Goal: Information Seeking & Learning: Understand process/instructions

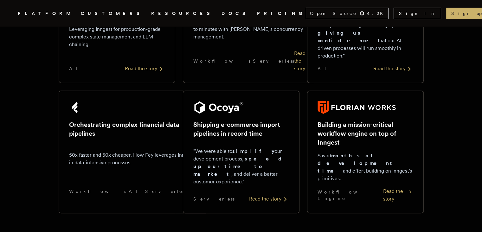
scroll to position [429, 0]
drag, startPoint x: 0, startPoint y: 0, endPoint x: 9, endPoint y: 147, distance: 147.7
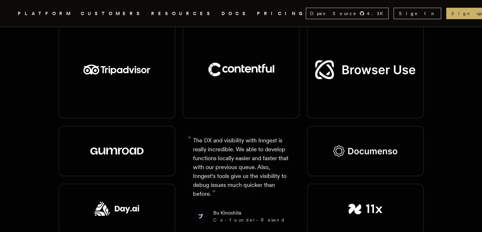
scroll to position [635, 0]
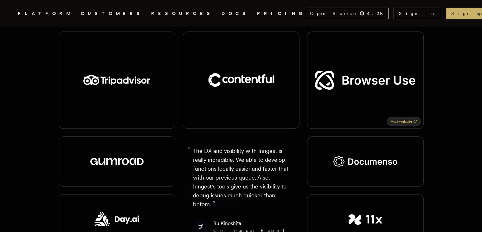
click at [404, 117] on link "Visit website" at bounding box center [404, 121] width 34 height 9
click at [10, 10] on icon ".cls-1 { fill: #FAFAF9; }" at bounding box center [10, 14] width 0 height 8
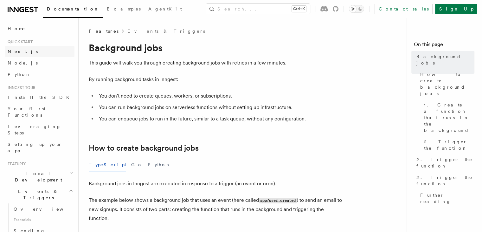
click at [29, 47] on link "Next.js" at bounding box center [39, 51] width 69 height 11
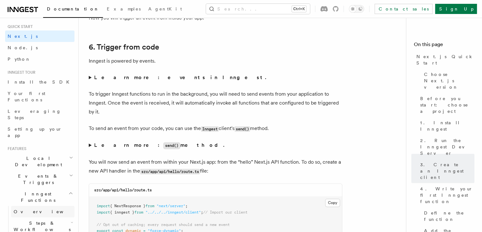
scroll to position [14, 0]
click at [12, 9] on icon at bounding box center [14, 9] width 9 height 5
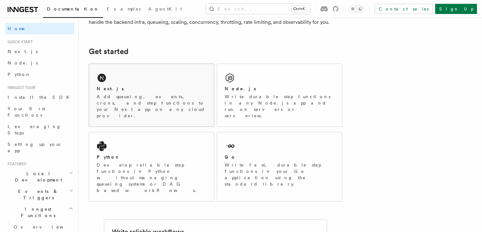
scroll to position [69, 0]
click at [162, 106] on div "Next.js Add queueing, events, crons, and step functions to your Next app on any…" at bounding box center [151, 95] width 125 height 62
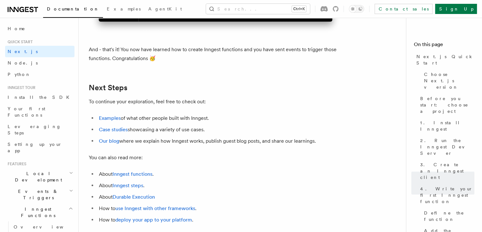
scroll to position [3915, 0]
click at [109, 122] on li "Examples of what other people built with Inngest." at bounding box center [219, 117] width 245 height 9
click at [108, 121] on link "Examples" at bounding box center [110, 118] width 22 height 6
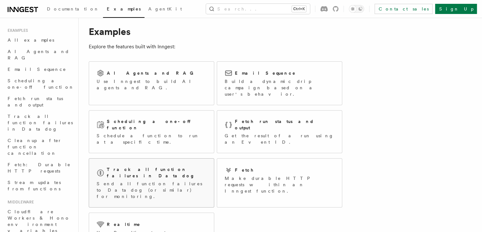
scroll to position [9, 0]
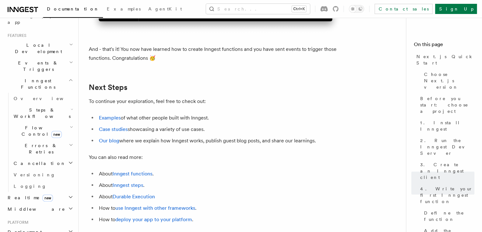
scroll to position [147, 0]
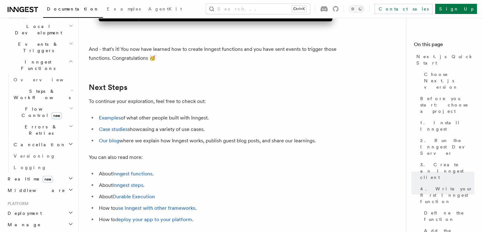
click at [62, 173] on h2 "Realtime new" at bounding box center [39, 178] width 69 height 11
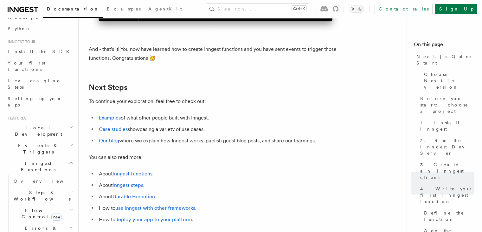
scroll to position [79, 0]
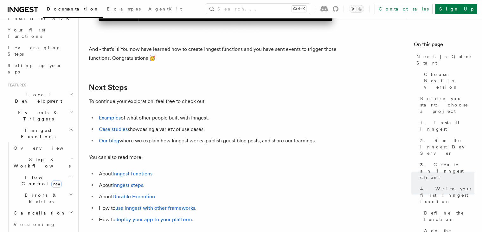
click at [70, 174] on icon "button" at bounding box center [71, 176] width 3 height 5
click at [69, 127] on icon "button" at bounding box center [71, 129] width 5 height 5
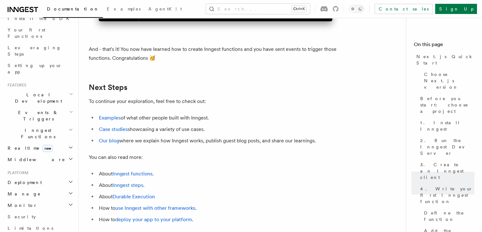
click at [69, 127] on icon "button" at bounding box center [71, 129] width 5 height 5
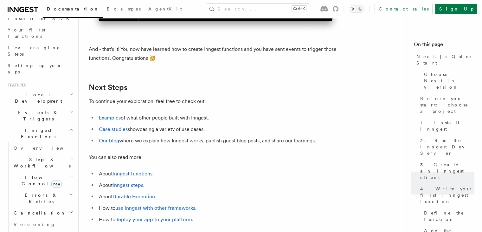
click at [406, 125] on nav "On this page Next.js Quick Start Choose Next.js version Before you start: choos…" at bounding box center [444, 125] width 76 height 214
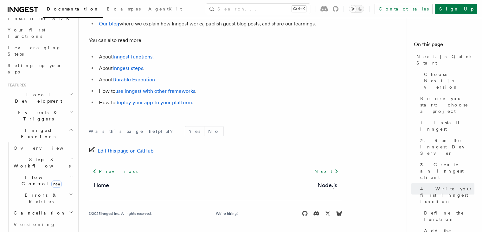
scroll to position [4044, 0]
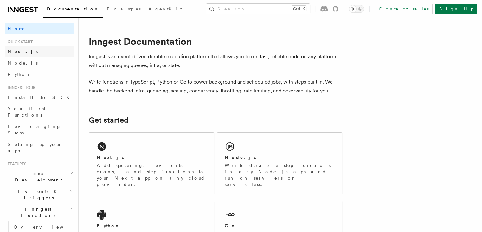
click at [43, 47] on link "Next.js" at bounding box center [39, 51] width 69 height 11
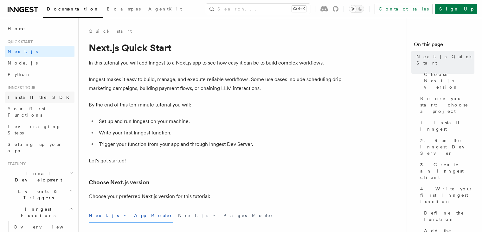
click at [52, 97] on link "Install the SDK" at bounding box center [39, 96] width 69 height 11
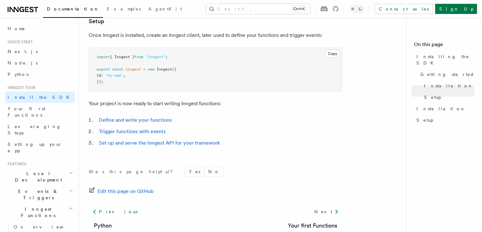
scroll to position [38, 0]
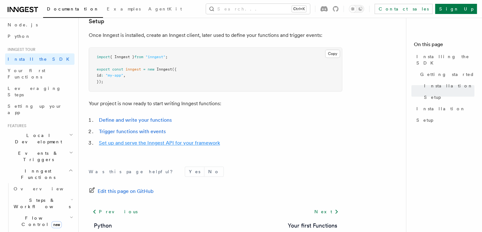
click at [150, 143] on link "Set up and serve the Inngest API for your framework" at bounding box center [159, 143] width 121 height 6
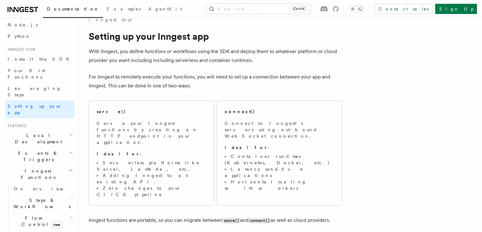
scroll to position [13, 0]
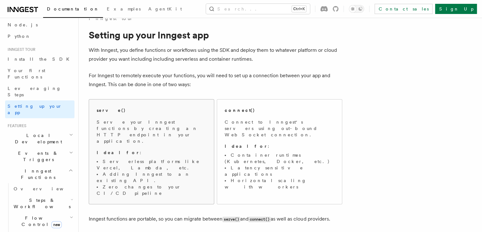
click at [141, 121] on p "Serve your Inngest functions by creating an HTTP endpoint in your application." at bounding box center [152, 131] width 110 height 25
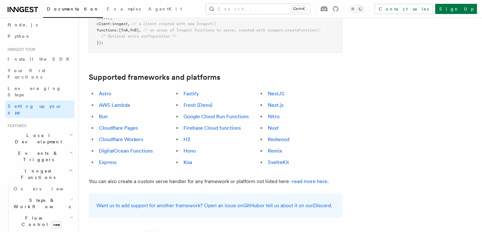
scroll to position [347, 0]
click at [284, 101] on link "Next.js" at bounding box center [276, 104] width 16 height 6
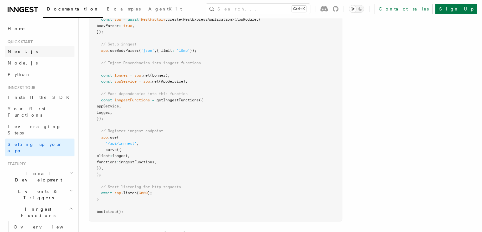
click at [17, 55] on link "Next.js" at bounding box center [39, 51] width 69 height 11
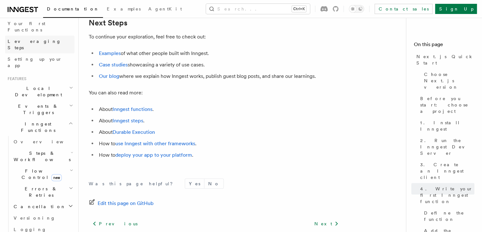
scroll to position [86, 0]
click at [69, 121] on icon "button" at bounding box center [70, 122] width 3 height 2
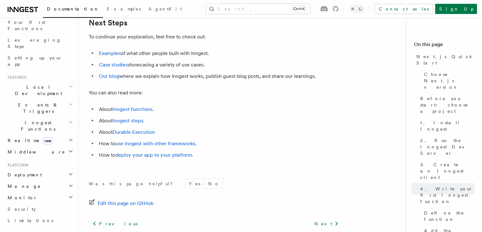
click at [66, 81] on h2 "Local Development" at bounding box center [39, 90] width 69 height 18
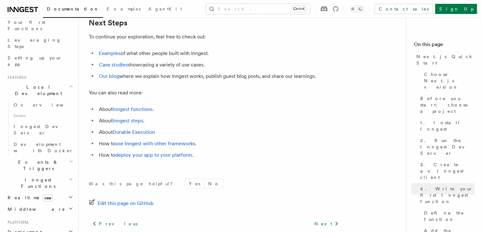
click at [66, 81] on h2 "Local Development" at bounding box center [39, 90] width 69 height 18
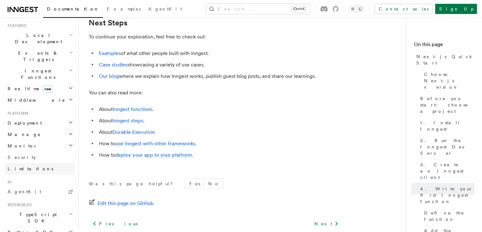
scroll to position [173, 0]
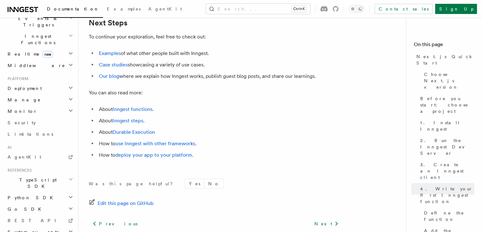
click at [40, 174] on h2 "TypeScript SDK" at bounding box center [39, 183] width 69 height 18
click at [39, 176] on span "TypeScript SDK" at bounding box center [36, 182] width 63 height 13
click at [33, 195] on span "Introduction" at bounding box center [37, 197] width 46 height 5
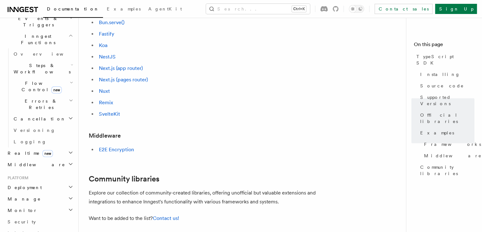
scroll to position [318, 0]
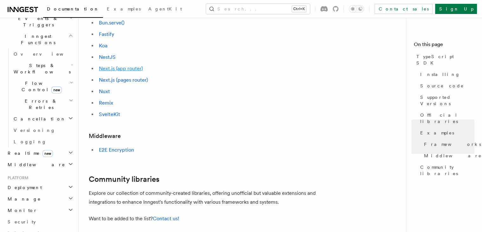
click at [128, 71] on link "Next.js (app router)" at bounding box center [121, 68] width 44 height 6
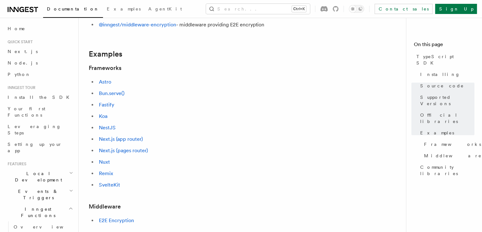
scroll to position [247, 0]
click at [125, 139] on link "Next.js (app router)" at bounding box center [121, 139] width 44 height 6
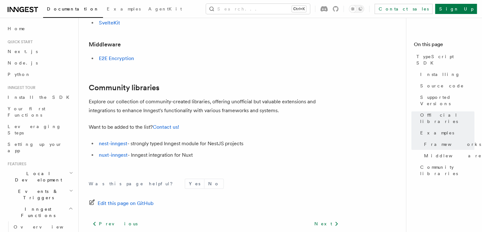
scroll to position [415, 0]
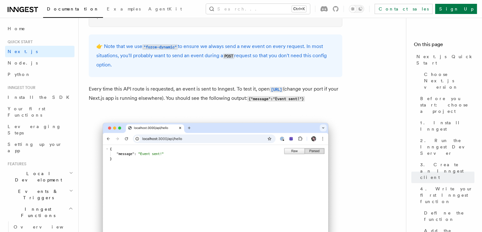
scroll to position [3433, 0]
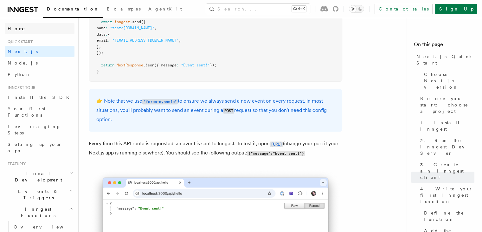
click at [32, 32] on link "Home" at bounding box center [39, 28] width 69 height 11
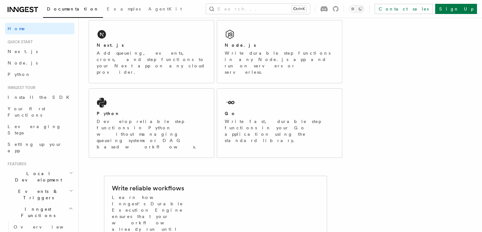
scroll to position [47, 0]
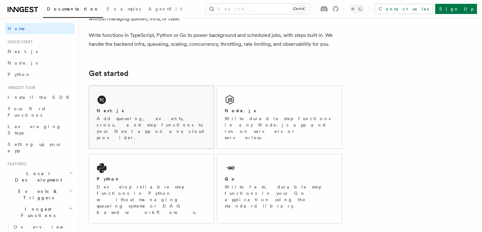
click at [173, 104] on div "Next.js Add queueing, events, crons, and step functions to your Next app on any…" at bounding box center [151, 117] width 125 height 62
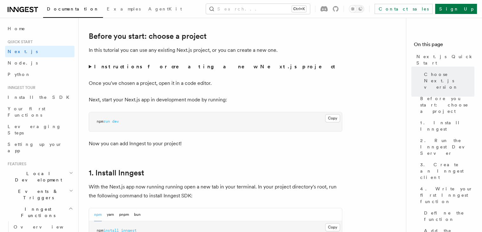
scroll to position [215, 0]
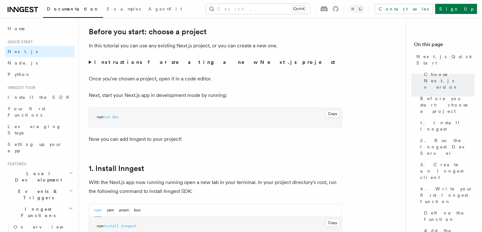
click at [166, 64] on strong "Instructions for creating a new Next.js project" at bounding box center [216, 62] width 244 height 6
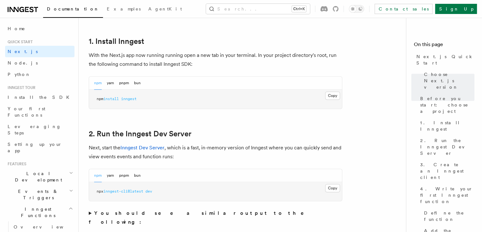
scroll to position [386, 0]
click at [337, 93] on button "Copy Copied" at bounding box center [332, 94] width 15 height 8
click at [126, 83] on button "pnpm" at bounding box center [124, 81] width 10 height 13
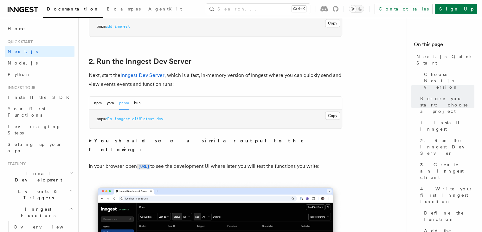
scroll to position [458, 0]
click at [137, 119] on span "inngest-cli@latest" at bounding box center [135, 118] width 40 height 4
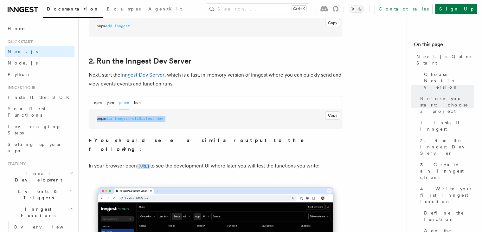
click at [137, 119] on span "inngest-cli@latest" at bounding box center [135, 118] width 40 height 4
click at [327, 111] on button "Copy Copied" at bounding box center [332, 115] width 15 height 8
click at [258, 143] on summary "You should see a similar output to the following:" at bounding box center [216, 145] width 254 height 18
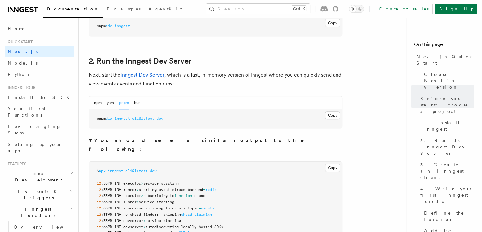
click at [193, 139] on strong "You should see a similar output to the following:" at bounding box center [201, 144] width 224 height 15
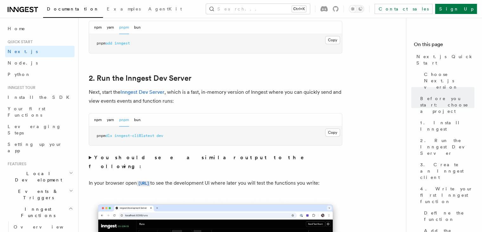
scroll to position [514, 0]
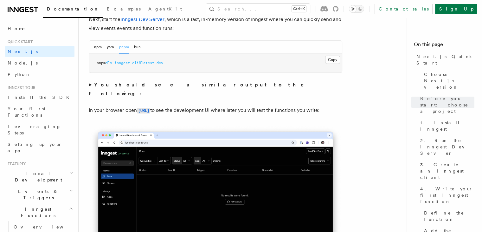
click at [112, 84] on strong "You should see a similar output to the following:" at bounding box center [201, 89] width 224 height 15
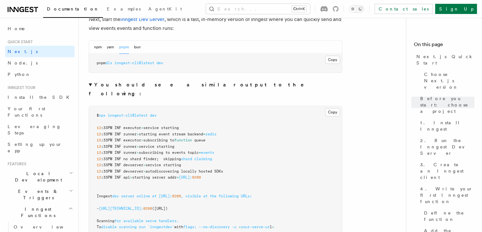
click at [112, 83] on strong "You should see a similar output to the following:" at bounding box center [201, 89] width 224 height 15
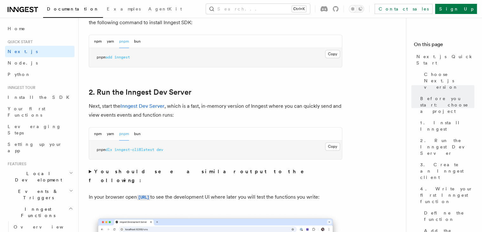
scroll to position [426, 0]
click at [150, 195] on code "[URL]" at bounding box center [143, 197] width 13 height 5
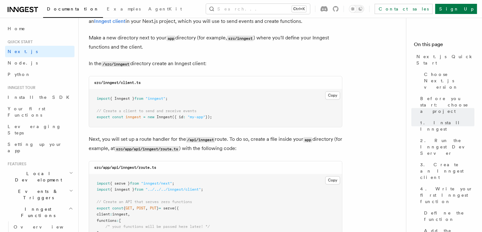
scroll to position [824, 0]
click at [334, 94] on button "Copy Copied" at bounding box center [332, 96] width 15 height 8
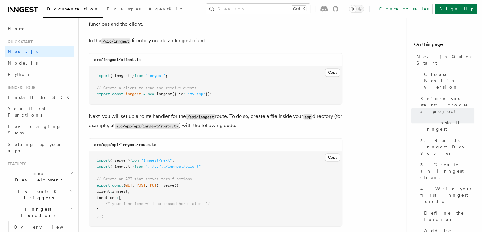
scroll to position [913, 0]
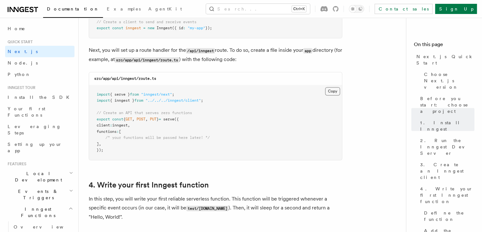
click at [334, 93] on button "Copy Copied" at bounding box center [332, 91] width 15 height 8
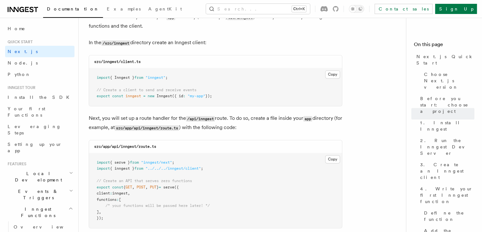
scroll to position [841, 0]
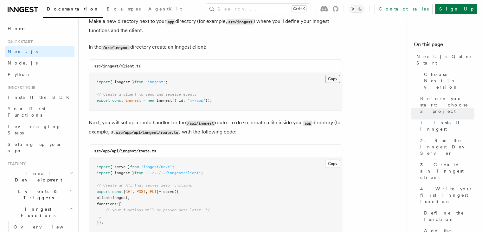
click at [330, 75] on button "Copy Copied" at bounding box center [332, 79] width 15 height 8
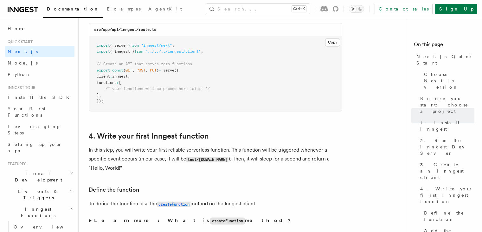
scroll to position [962, 0]
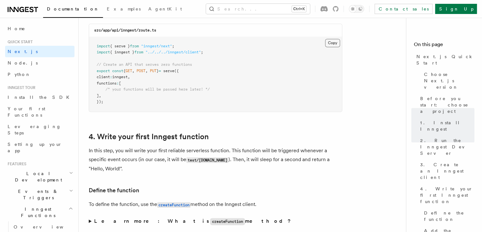
click at [331, 43] on button "Copy Copied" at bounding box center [332, 43] width 15 height 8
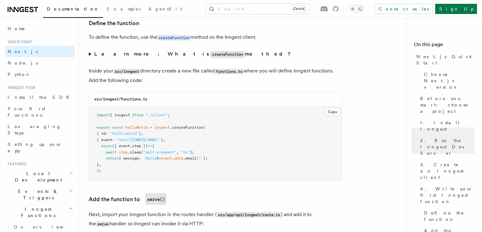
scroll to position [1129, 0]
click at [330, 107] on pre "import { inngest } from "./client" ; export const helloWorld = inngest .createF…" at bounding box center [215, 142] width 253 height 75
click at [330, 110] on button "Copy Copied" at bounding box center [332, 111] width 15 height 8
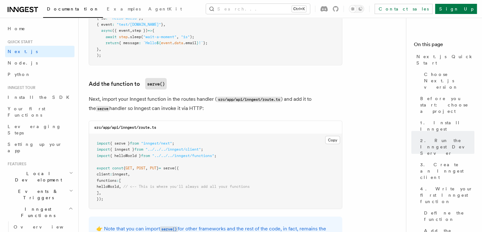
scroll to position [1245, 0]
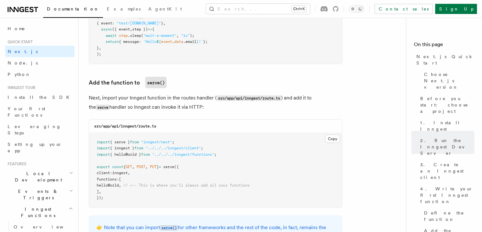
click at [117, 188] on pre "import { serve } from "inngest/next" ; import { inngest } from "../../../innges…" at bounding box center [215, 170] width 253 height 75
click at [119, 184] on span "helloWorld" at bounding box center [108, 185] width 22 height 4
copy code "helloWorld , // <-- This is where you'll always add all your functions"
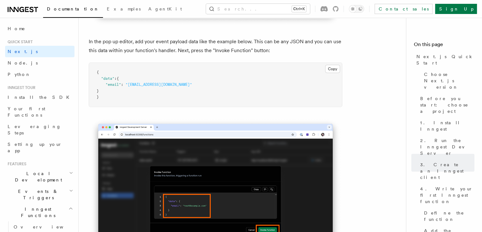
scroll to position [1936, 0]
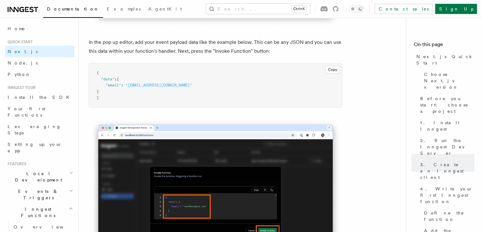
click at [151, 87] on span ""[EMAIL_ADDRESS][DOMAIN_NAME]"" at bounding box center [159, 85] width 67 height 4
copy code ""email" : "test@example.com""
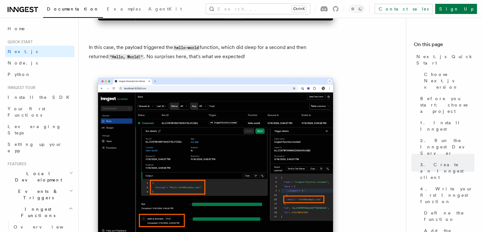
scroll to position [2597, 0]
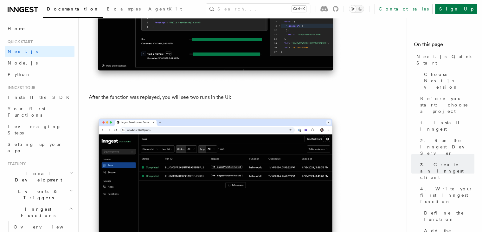
scroll to position [3214, 0]
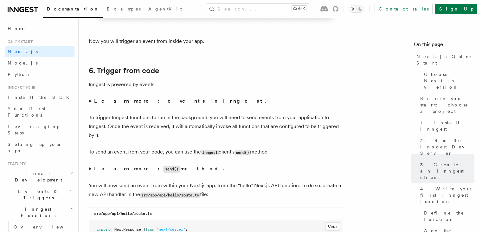
click at [91, 102] on summary "Learn more: events in Inngest." at bounding box center [216, 100] width 254 height 9
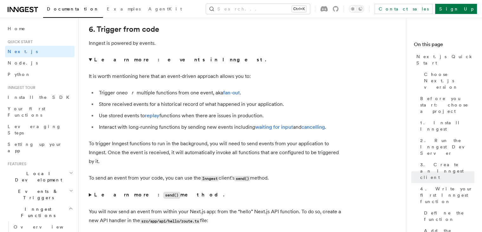
scroll to position [3255, 0]
click at [89, 60] on summary "Learn more: events in Inngest." at bounding box center [216, 59] width 254 height 9
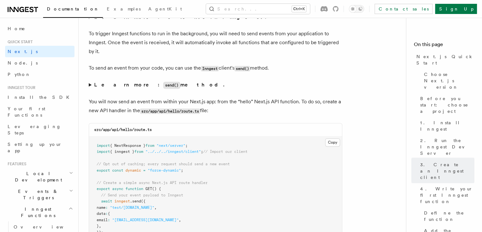
scroll to position [3320, 0]
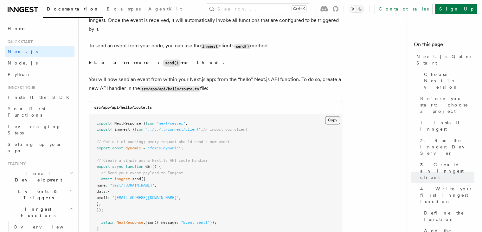
click at [331, 124] on button "Copy Copied" at bounding box center [332, 120] width 15 height 8
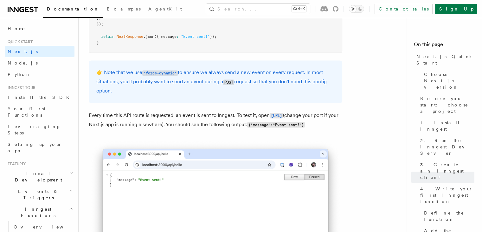
scroll to position [3531, 0]
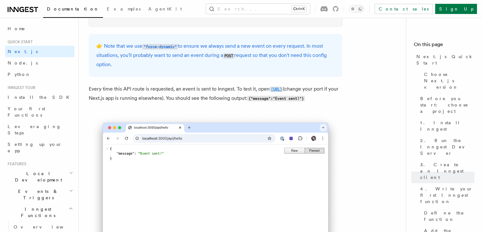
click at [270, 92] on code "[URL]" at bounding box center [276, 88] width 13 height 5
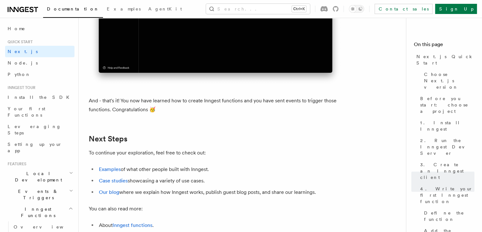
scroll to position [3909, 0]
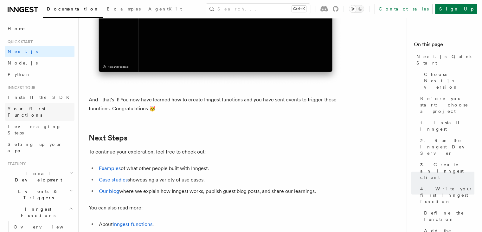
click at [36, 108] on span "Your first Functions" at bounding box center [27, 111] width 38 height 11
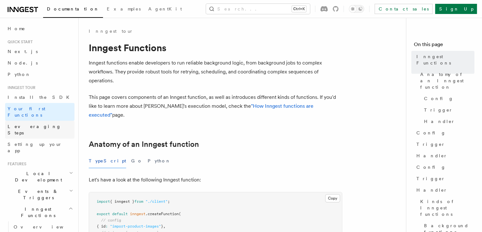
click at [39, 124] on span "Leveraging Steps" at bounding box center [35, 129] width 54 height 11
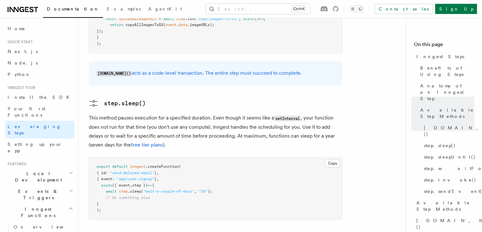
scroll to position [674, 0]
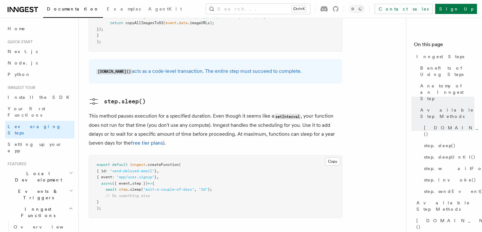
click at [220, 179] on article "Inngest tour Inngest Steps Steps are fundamental building blocks in Inngest fun…" at bounding box center [245, 199] width 312 height 1690
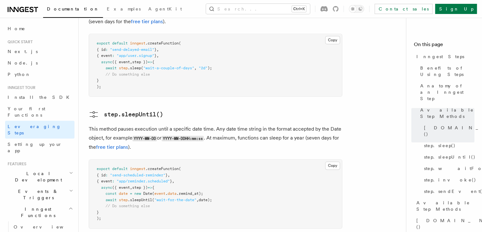
click at [184, 175] on pre "export default inngest .createFunction ( { id : "send-scheduled-reminder" } , {…" at bounding box center [215, 193] width 253 height 69
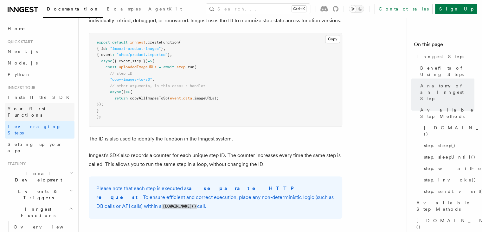
scroll to position [315, 0]
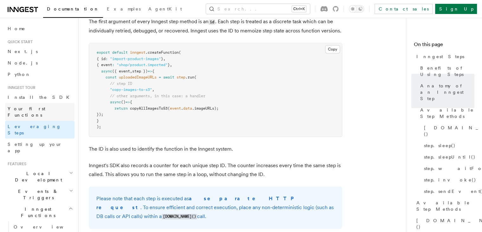
click at [50, 108] on link "Your first Functions" at bounding box center [39, 112] width 69 height 18
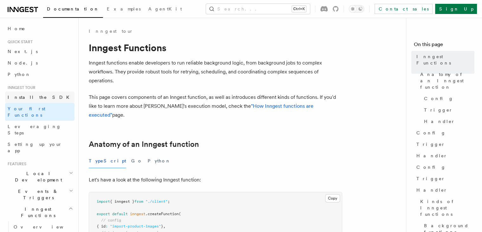
click at [48, 96] on link "Install the SDK" at bounding box center [39, 96] width 69 height 11
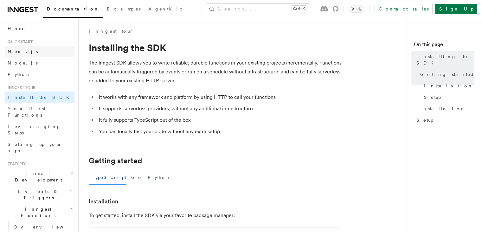
click at [18, 49] on span "Next.js" at bounding box center [23, 51] width 30 height 5
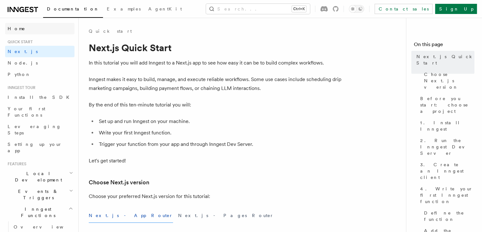
click at [31, 29] on link "Home" at bounding box center [39, 28] width 69 height 11
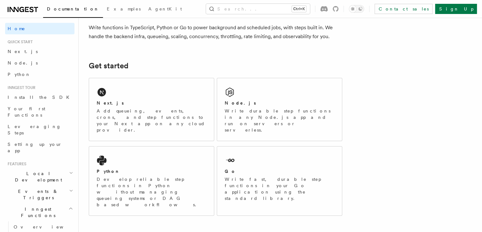
scroll to position [29, 0]
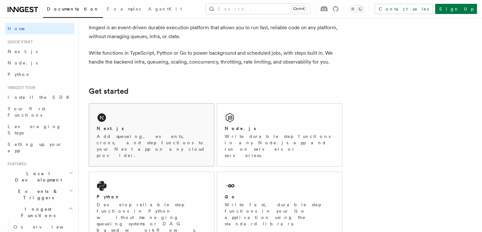
click at [185, 127] on div "Next.js" at bounding box center [152, 128] width 110 height 7
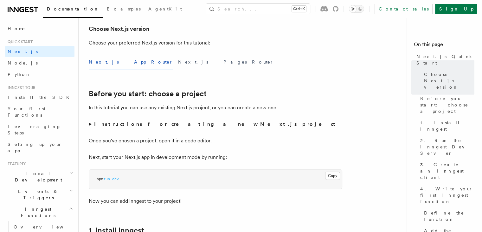
scroll to position [230, 0]
